Goal: Find specific page/section: Find specific page/section

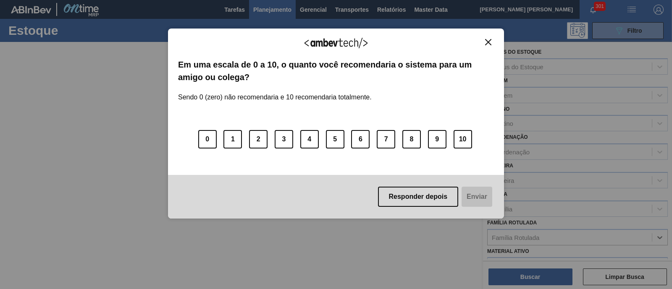
scroll to position [105, 0]
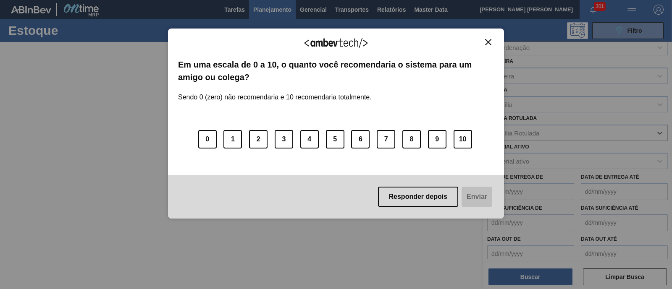
click at [485, 41] on img "Close" at bounding box center [488, 42] width 6 height 6
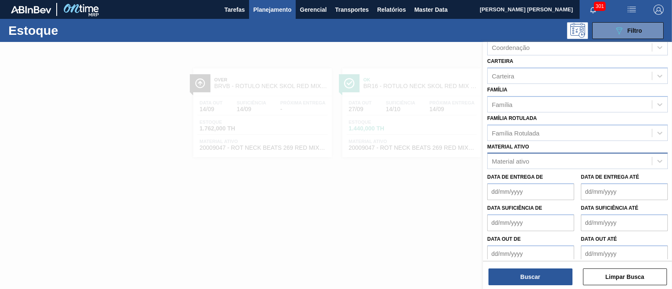
click at [500, 155] on div "Material ativo" at bounding box center [569, 161] width 164 height 12
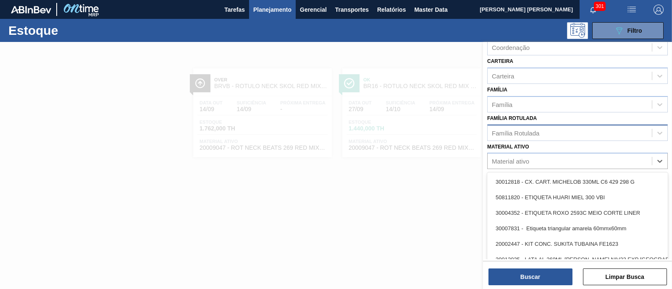
click at [537, 132] on div "Família Rotulada" at bounding box center [515, 132] width 47 height 7
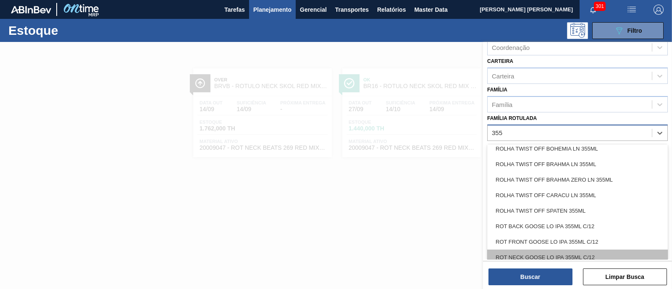
scroll to position [1430, 0]
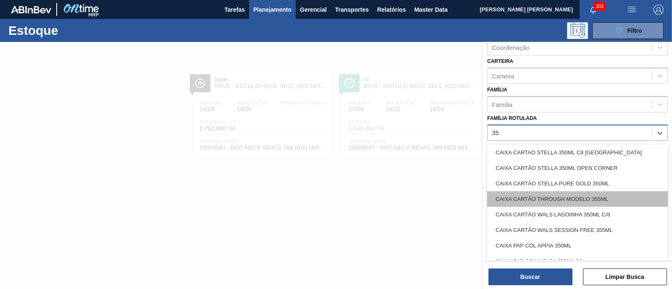
type Rotulada "3"
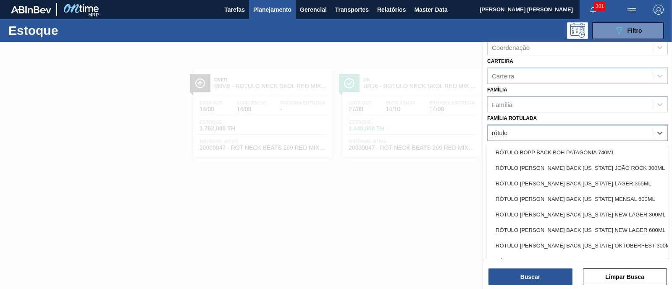
type Rotulada "rótulo"
click at [378, 198] on div at bounding box center [336, 186] width 672 height 289
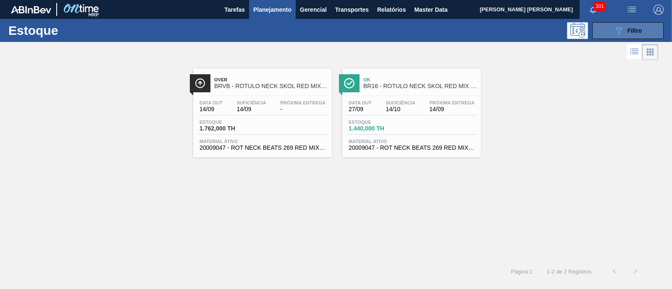
click at [624, 31] on div "089F7B8B-B2A5-4AFE-B5C0-19BA573D28AC Filtro" at bounding box center [628, 31] width 28 height 10
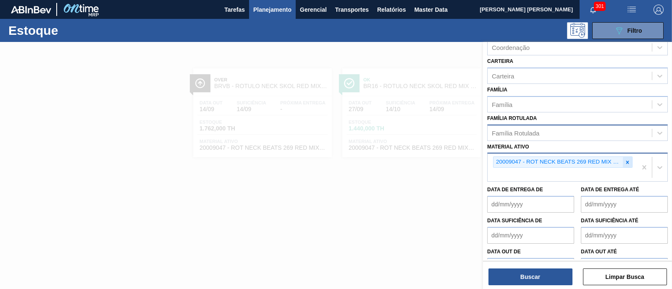
click at [624, 162] on icon at bounding box center [627, 163] width 6 height 6
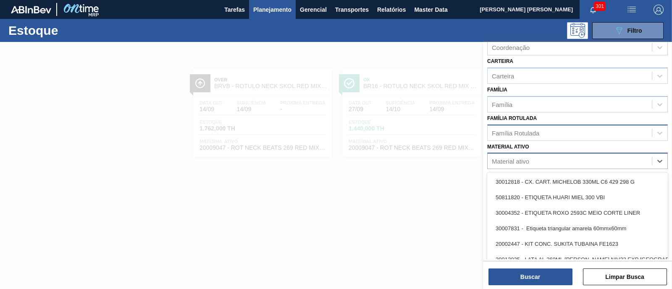
click at [600, 161] on div "Material ativo" at bounding box center [569, 161] width 164 height 12
click at [533, 135] on div "Família Rotulada" at bounding box center [569, 133] width 164 height 12
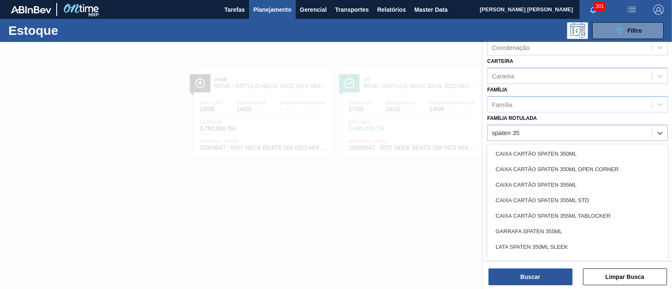
type Rotulada "spaten 355"
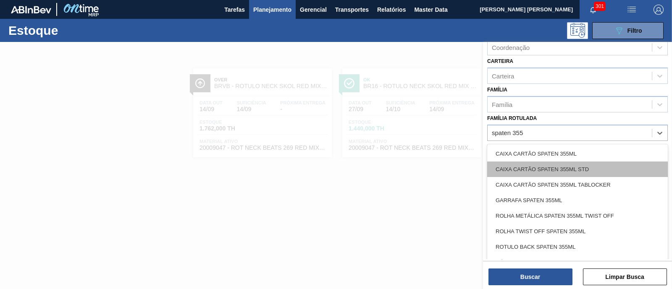
scroll to position [52, 0]
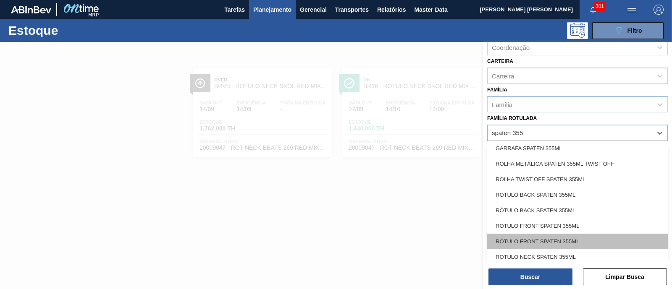
click at [589, 241] on div "RÓTULO FRONT SPATEN 355ML" at bounding box center [577, 242] width 180 height 16
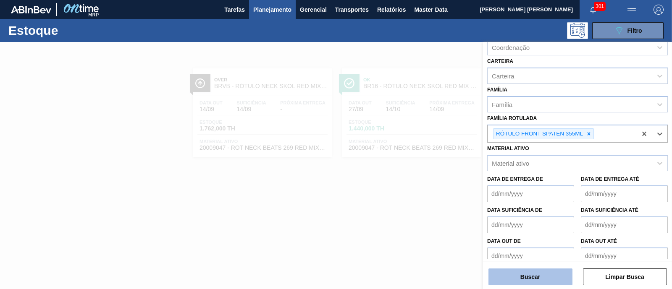
click at [549, 278] on button "Buscar" at bounding box center [530, 277] width 84 height 17
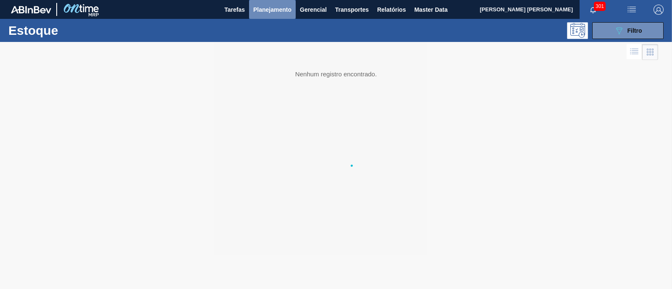
click at [260, 7] on span "Planejamento" at bounding box center [272, 10] width 38 height 10
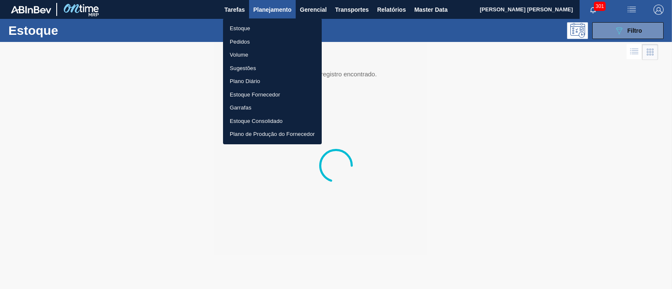
click at [239, 30] on li "Estoque" at bounding box center [272, 28] width 99 height 13
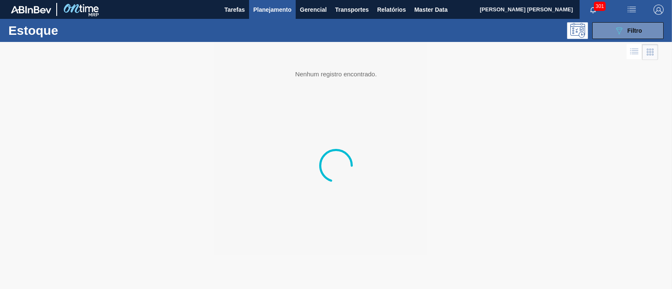
click at [260, 12] on span "Planejamento" at bounding box center [272, 10] width 38 height 10
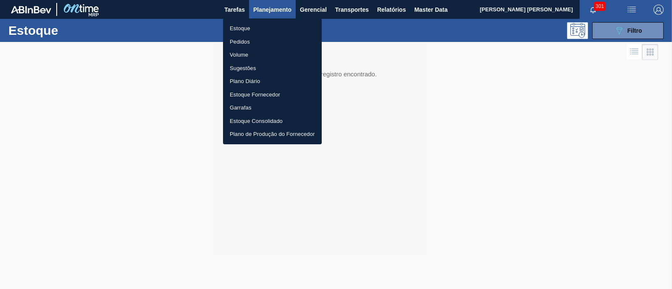
click at [248, 37] on li "Pedidos" at bounding box center [272, 41] width 99 height 13
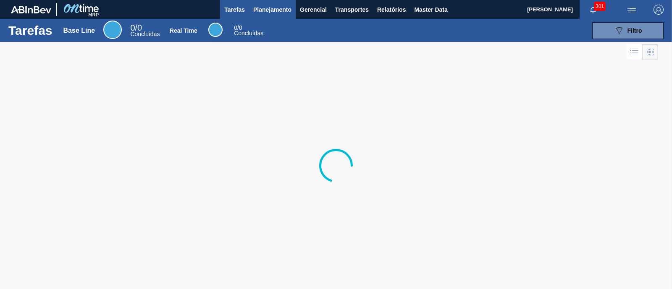
click at [282, 11] on span "Planejamento" at bounding box center [272, 10] width 38 height 10
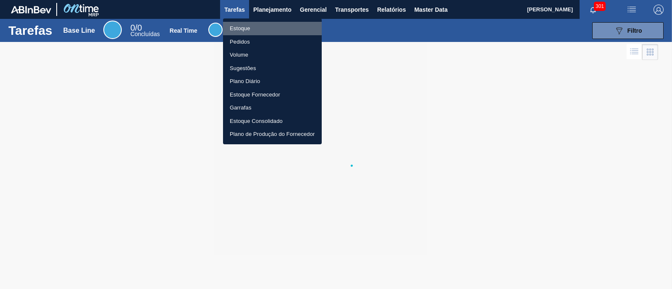
click at [257, 26] on li "Estoque" at bounding box center [272, 28] width 99 height 13
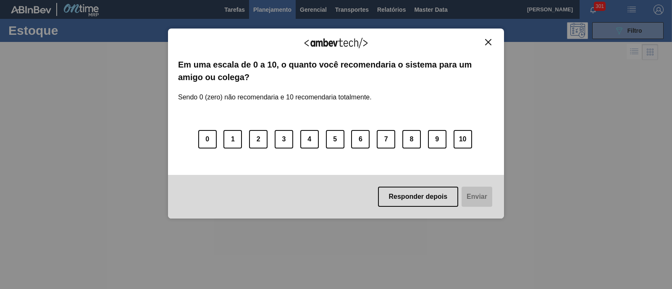
click at [489, 42] on img "Close" at bounding box center [488, 42] width 6 height 6
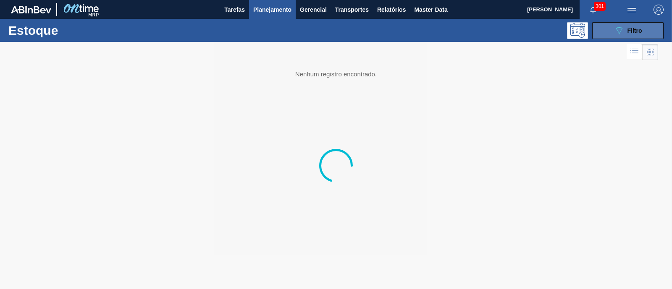
click at [622, 36] on button "089F7B8B-B2A5-4AFE-B5C0-19BA573D28AC Filtro" at bounding box center [627, 30] width 71 height 17
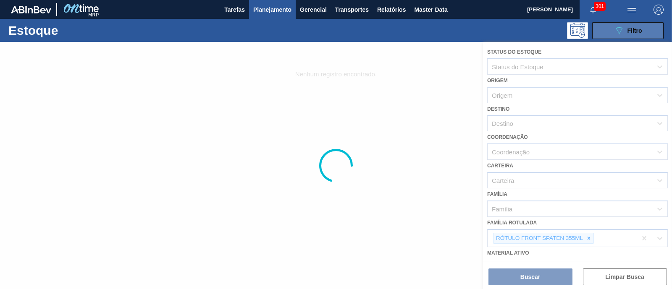
click at [622, 36] on button "089F7B8B-B2A5-4AFE-B5C0-19BA573D28AC Filtro" at bounding box center [627, 30] width 71 height 17
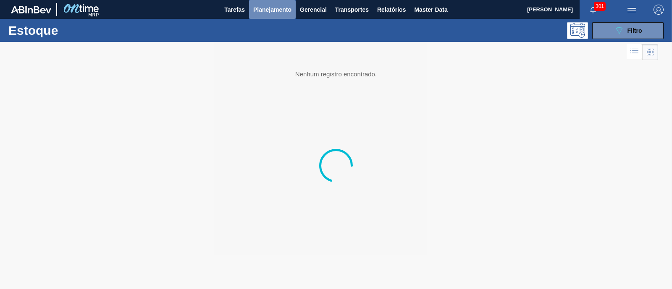
click at [271, 15] on button "Planejamento" at bounding box center [272, 9] width 47 height 19
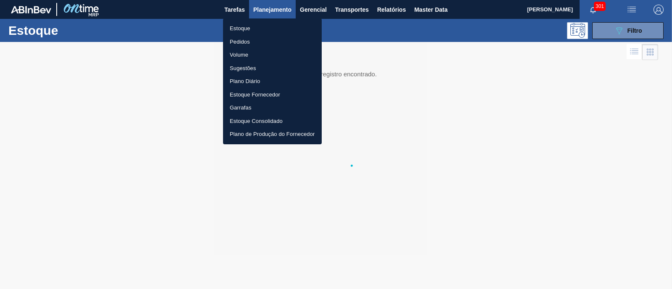
click at [20, 7] on div at bounding box center [336, 144] width 672 height 289
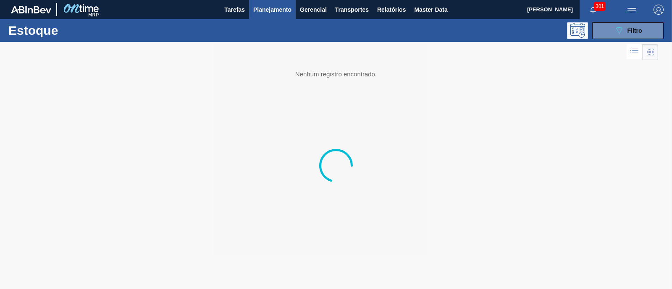
click at [89, 0] on body "Tarefas Planejamento Gerencial Transportes Relatórios Master Data ERICA BOER GA…" at bounding box center [336, 0] width 672 height 0
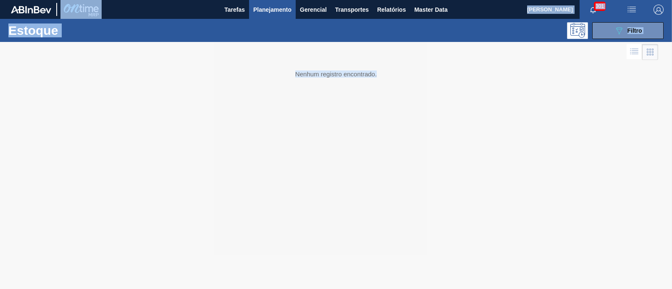
click at [265, 12] on span "Planejamento" at bounding box center [272, 10] width 38 height 10
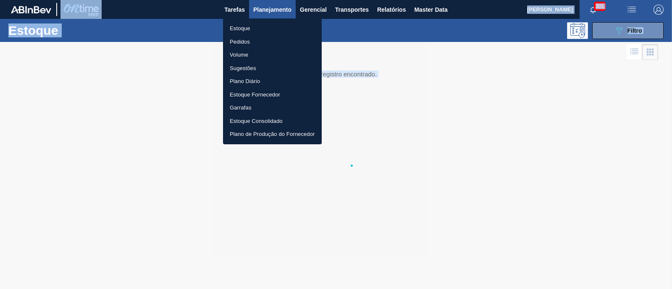
click at [229, 8] on div at bounding box center [336, 144] width 672 height 289
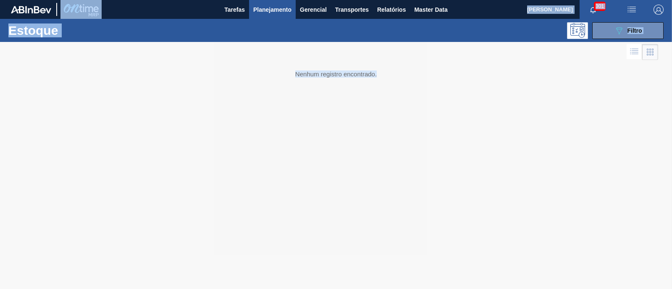
click at [219, 102] on div at bounding box center [336, 165] width 672 height 247
